Goal: Download file/media

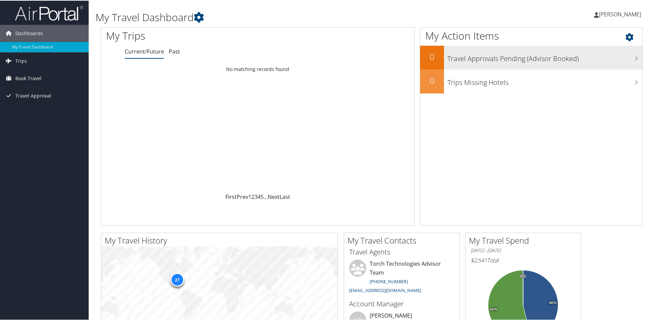
click at [530, 56] on h3 "Travel Approvals Pending (Advisor Booked)" at bounding box center [545, 56] width 195 height 13
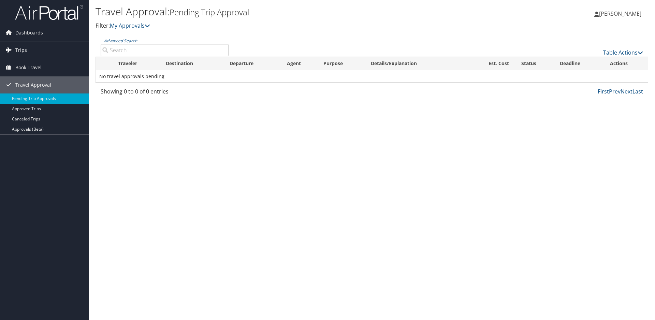
click at [23, 47] on span "Trips" at bounding box center [21, 50] width 12 height 17
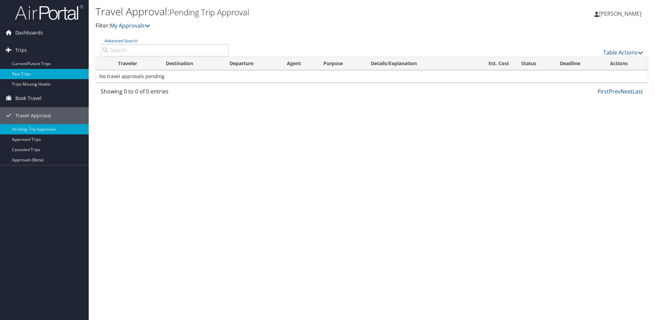
click at [18, 76] on link "Past Trips" at bounding box center [44, 74] width 89 height 10
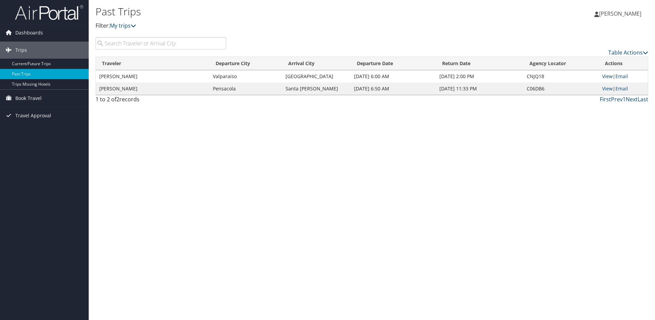
click at [602, 75] on link "View" at bounding box center [607, 76] width 11 height 6
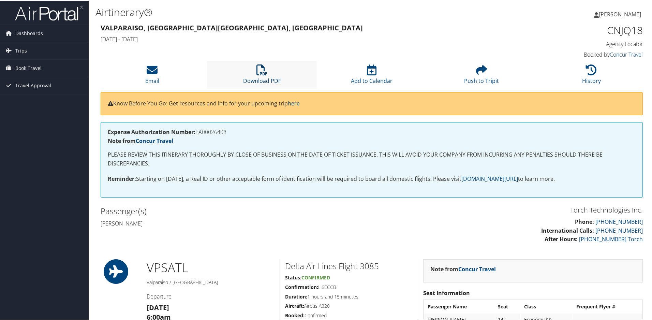
click at [267, 78] on link "Download PDF" at bounding box center [262, 76] width 38 height 16
